Goal: Transaction & Acquisition: Obtain resource

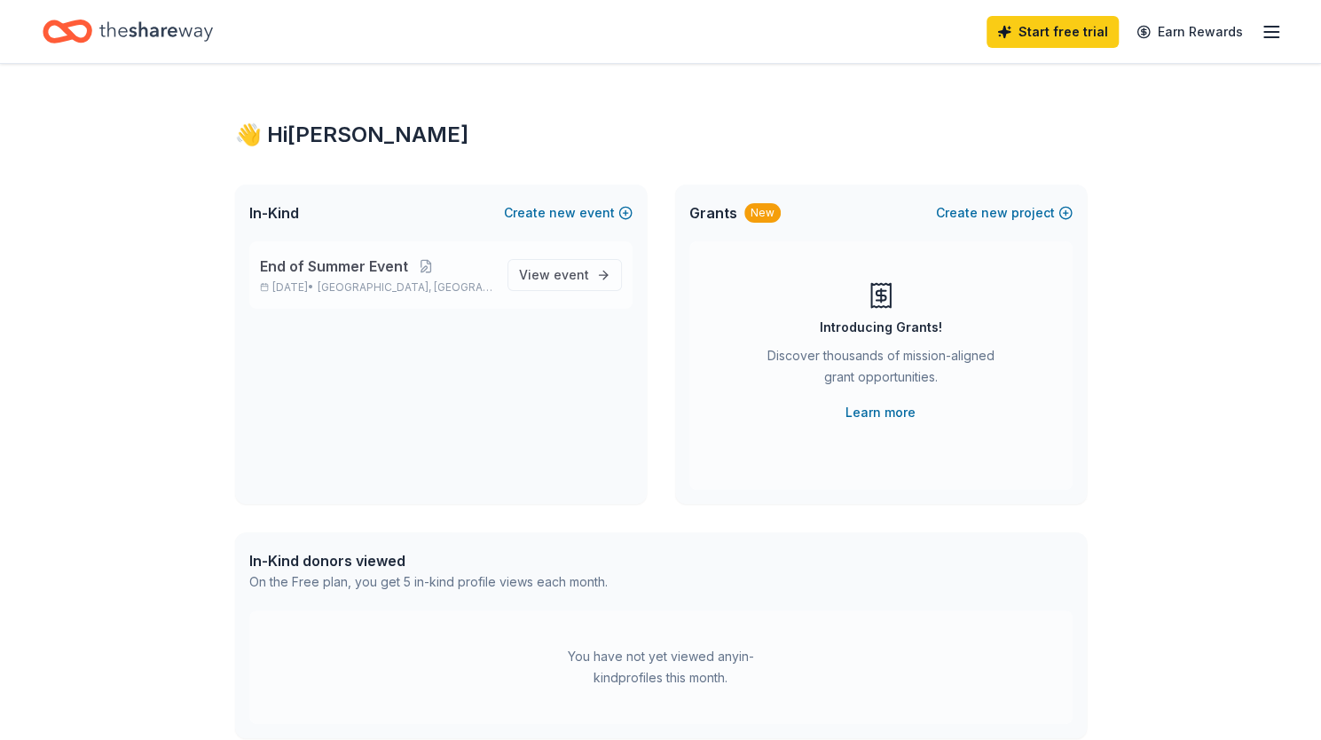
click at [365, 276] on span "End of Summer Event" at bounding box center [334, 265] width 148 height 21
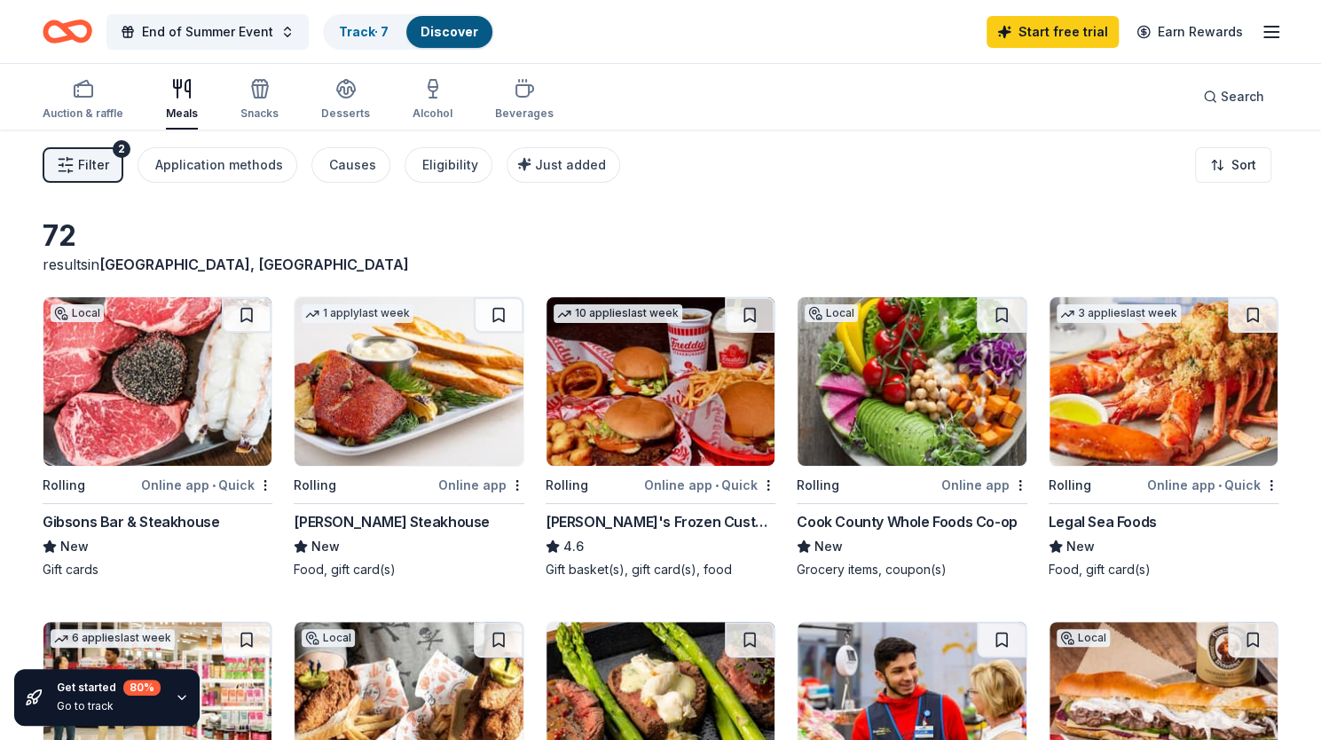
click at [165, 437] on img at bounding box center [157, 381] width 228 height 169
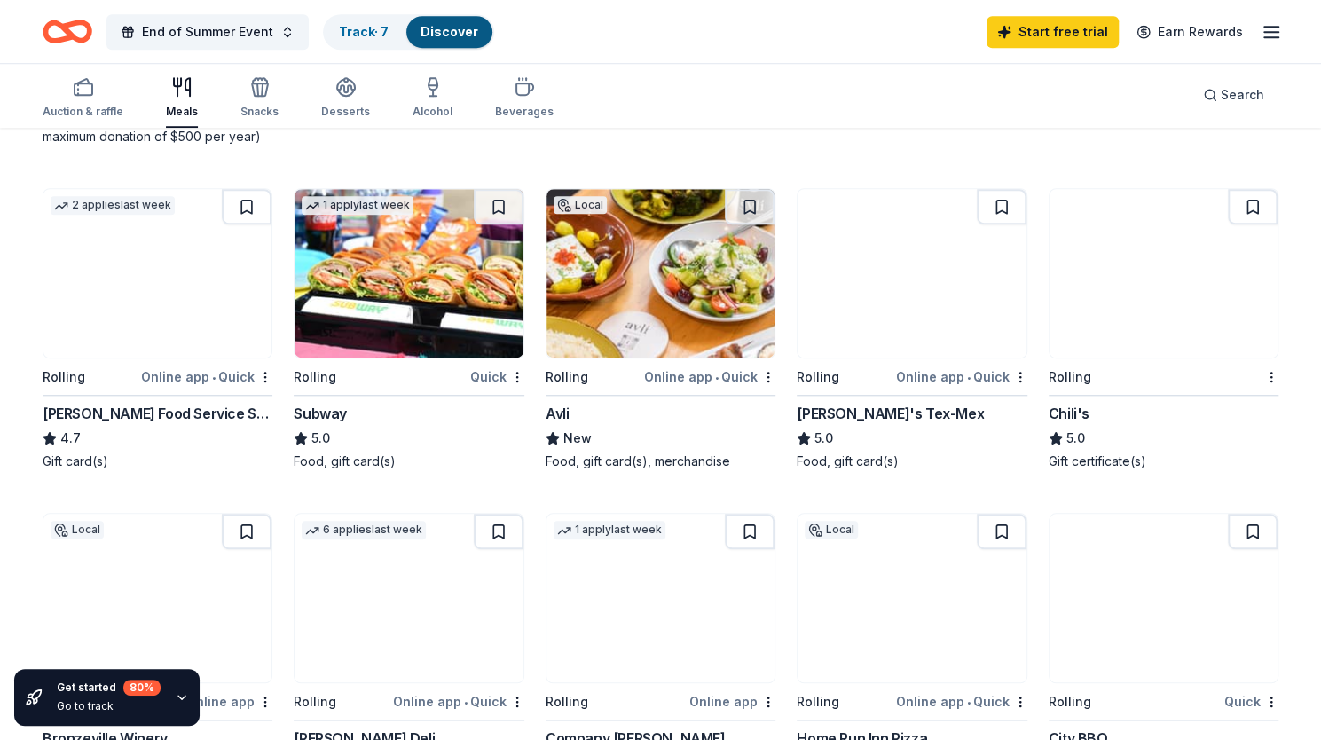
scroll to position [771, 0]
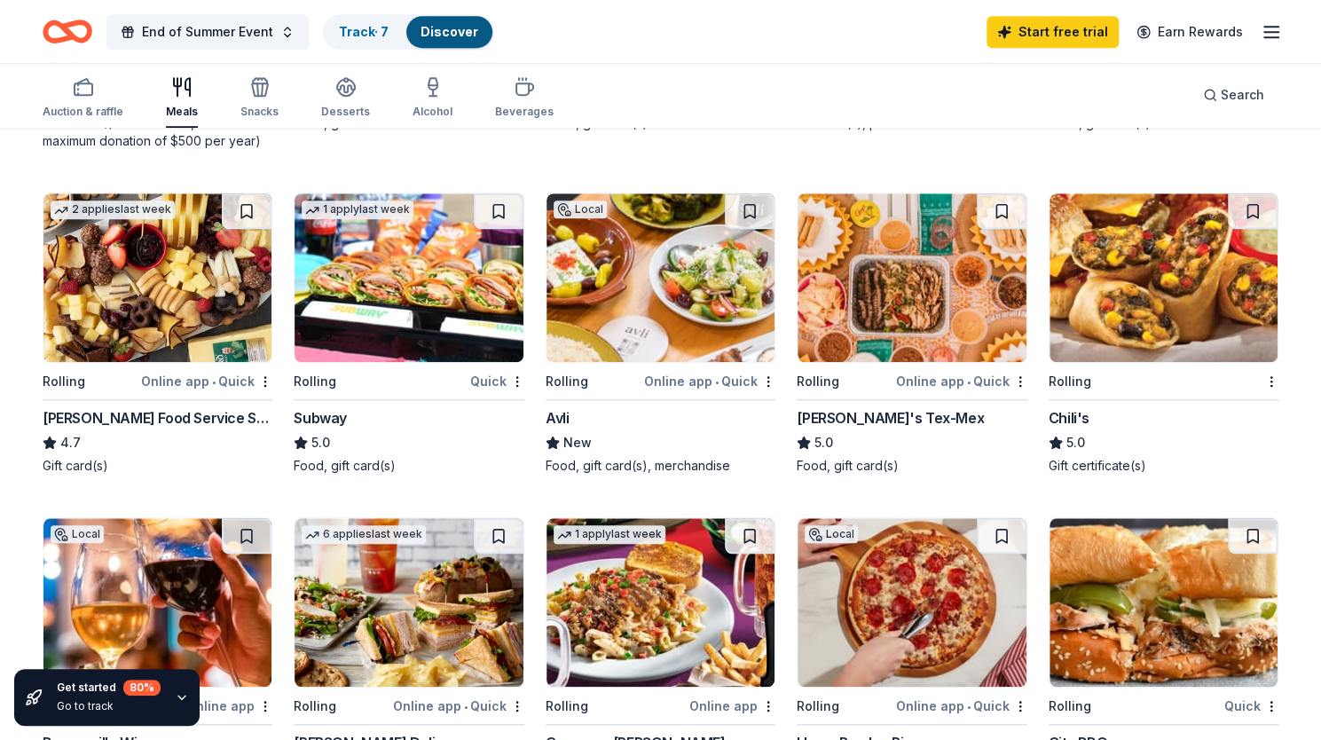
click at [477, 285] on img at bounding box center [408, 277] width 228 height 169
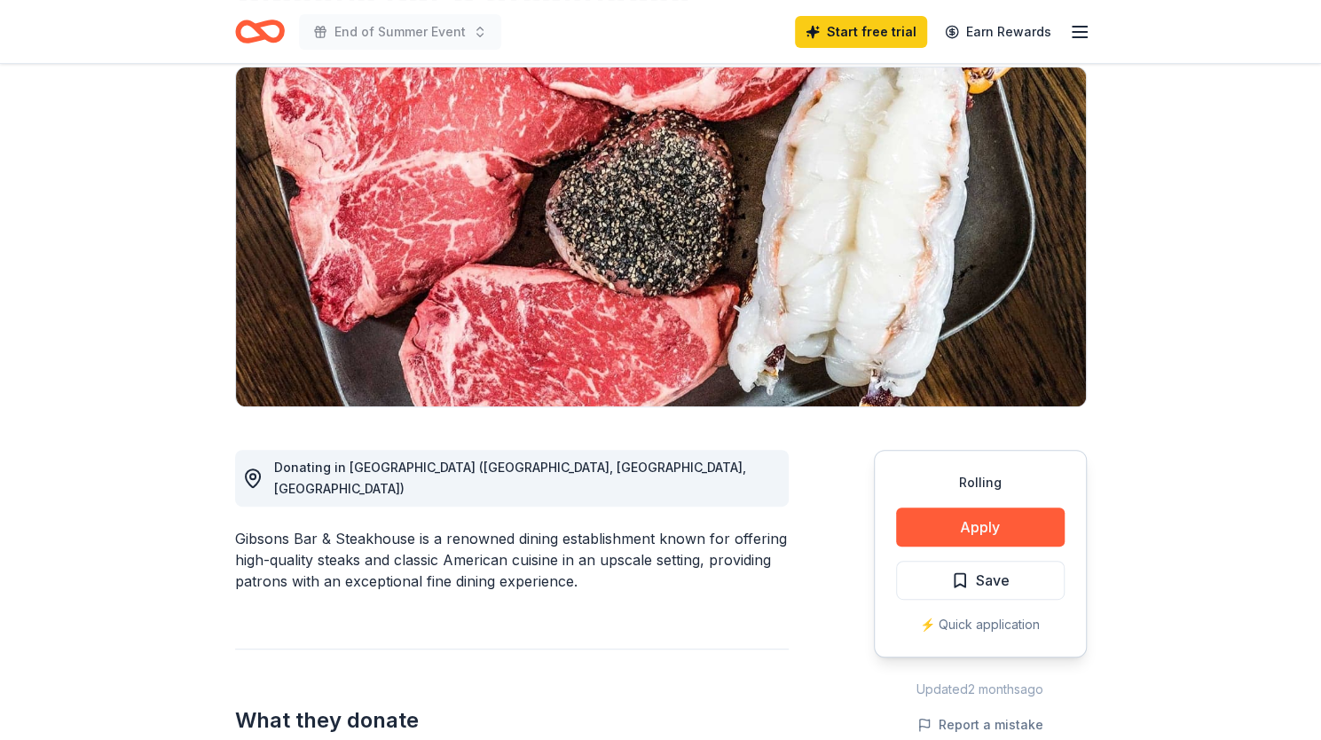
scroll to position [94, 0]
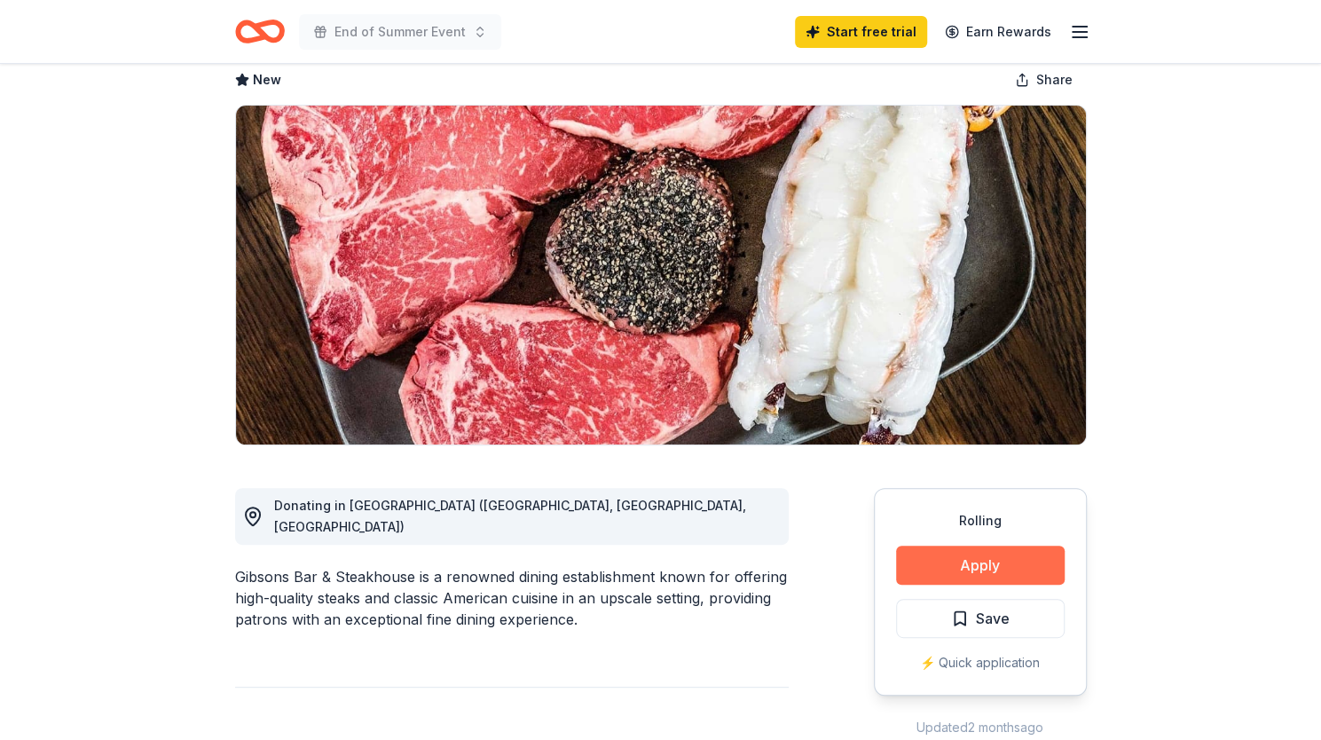
click at [984, 563] on button "Apply" at bounding box center [980, 564] width 169 height 39
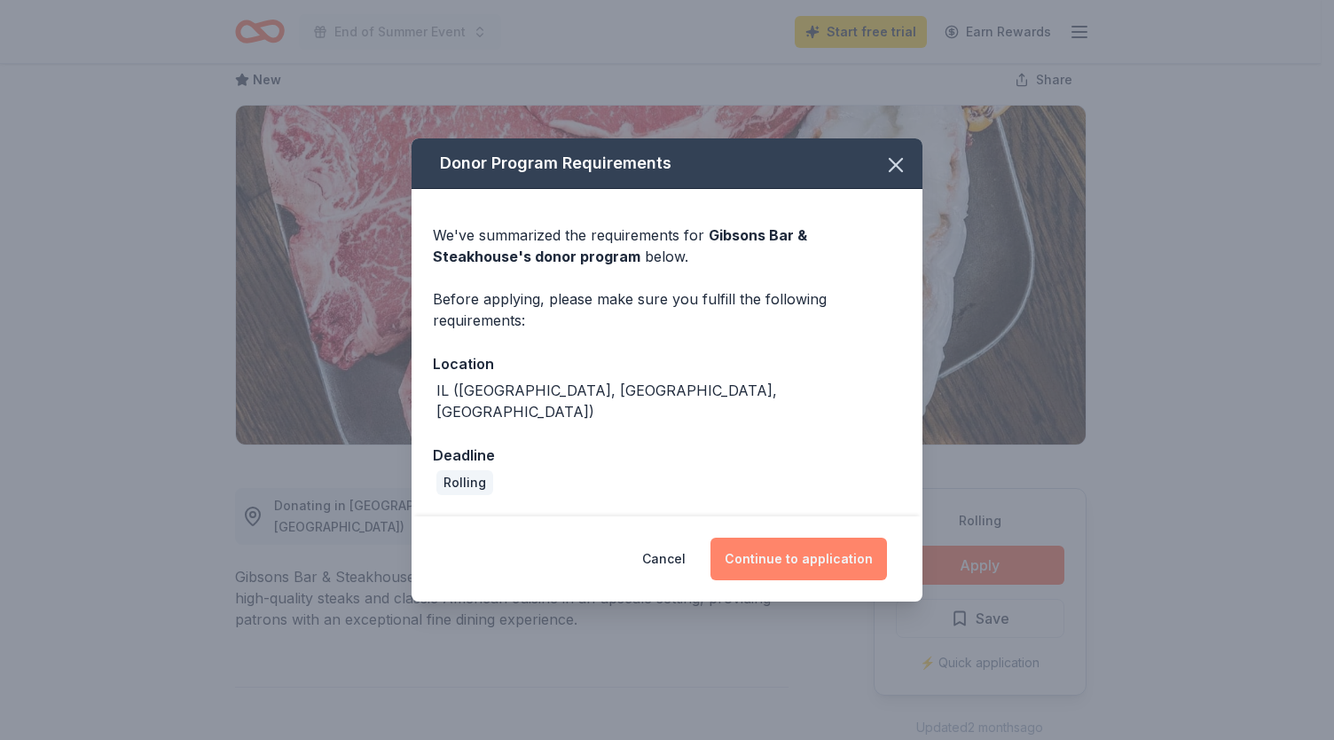
click at [809, 553] on button "Continue to application" at bounding box center [798, 558] width 176 height 43
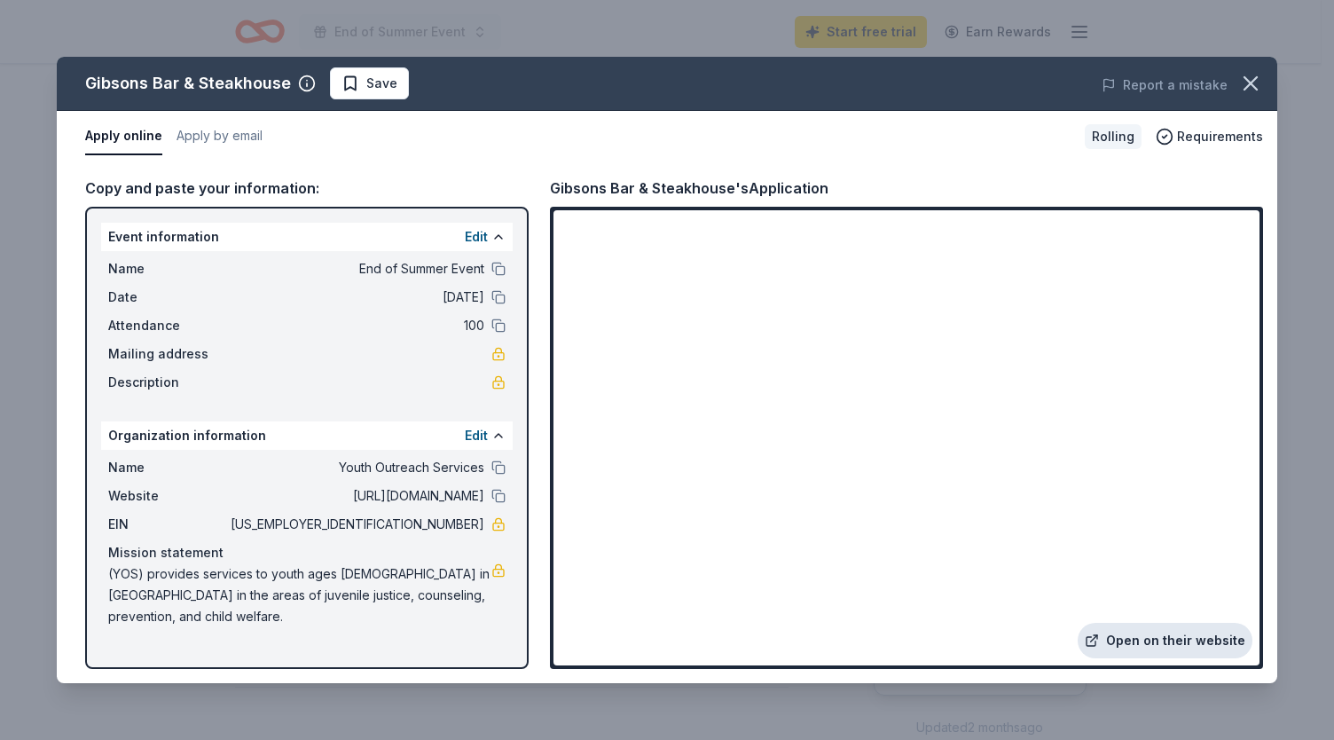
click at [1165, 639] on link "Open on their website" at bounding box center [1165, 640] width 175 height 35
click at [1255, 80] on icon "button" at bounding box center [1250, 83] width 25 height 25
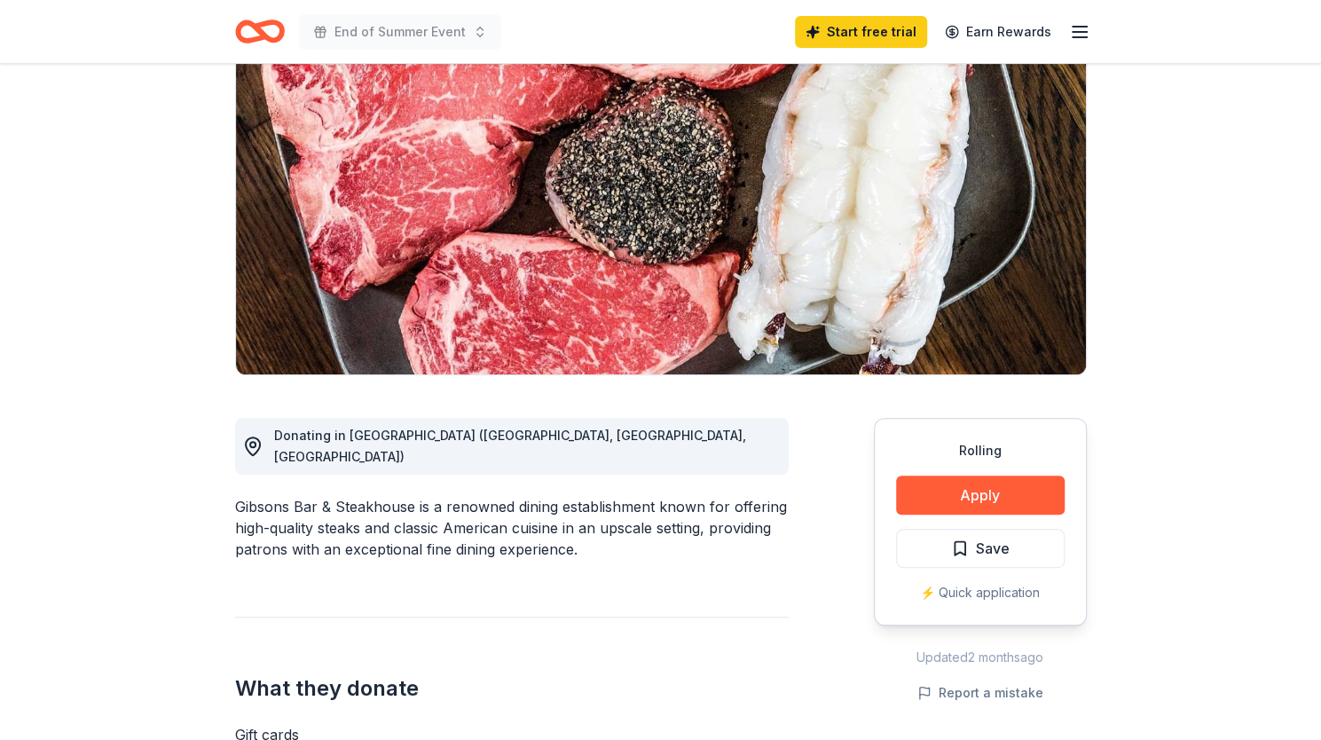
scroll to position [0, 0]
